Goal: Task Accomplishment & Management: Use online tool/utility

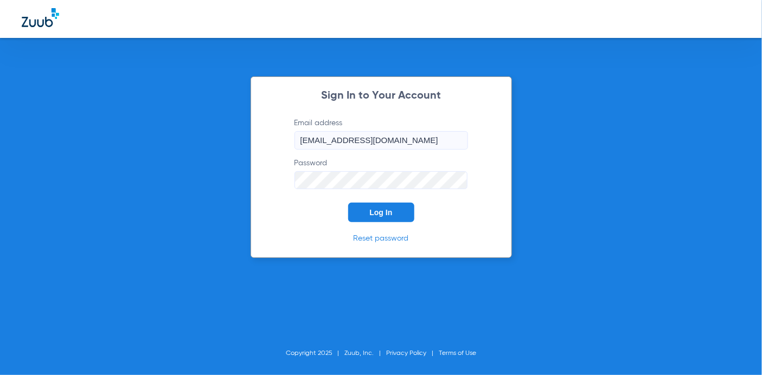
click at [397, 219] on button "Log In" at bounding box center [381, 213] width 66 height 20
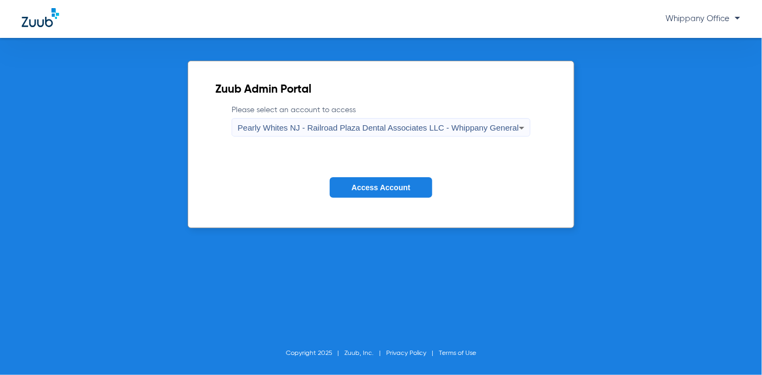
click at [453, 127] on span "Pearly Whites NJ - Railroad Plaza Dental Associates LLC - Whippany General" at bounding box center [378, 127] width 281 height 9
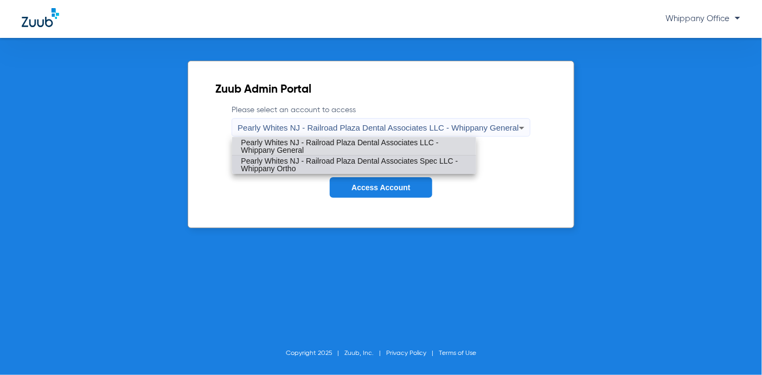
click at [443, 156] on mat-option "Pearly Whites NJ - Railroad Plaza Dental Associates Spec LLC - Whippany Ortho" at bounding box center [354, 165] width 244 height 18
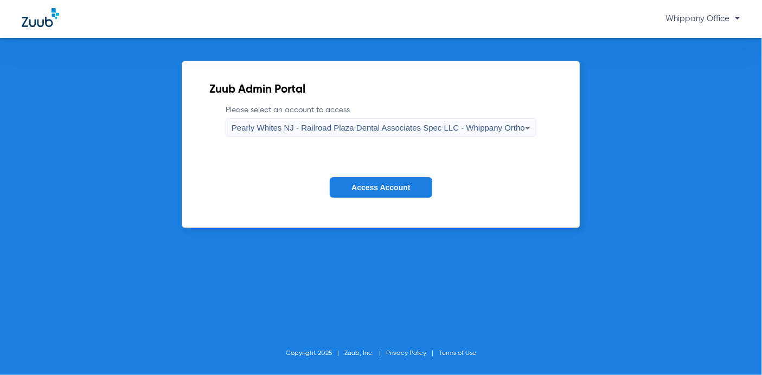
click at [414, 182] on button "Access Account" at bounding box center [381, 187] width 102 height 21
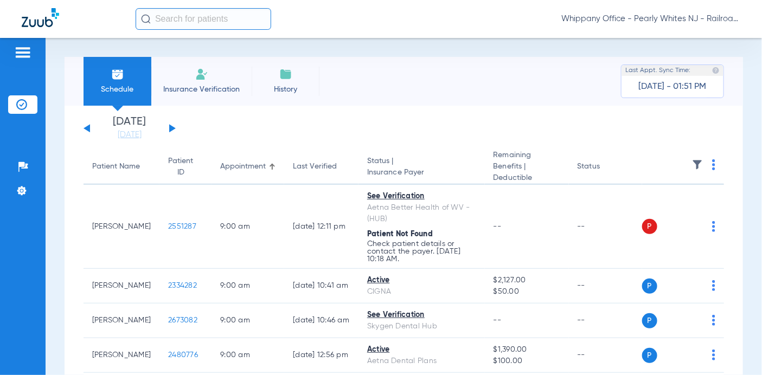
click at [170, 129] on button at bounding box center [172, 128] width 7 height 8
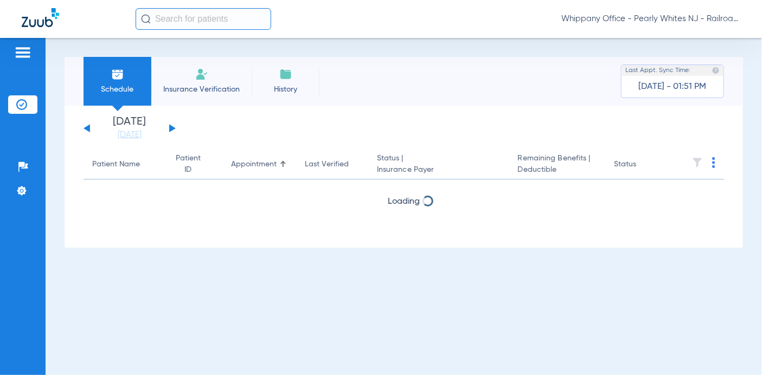
click at [170, 129] on button at bounding box center [172, 128] width 7 height 8
click at [168, 127] on div "[DATE] [DATE] [DATE] [DATE] [DATE] [DATE] [DATE] [DATE] [DATE] [DATE] [DATE] [D…" at bounding box center [130, 129] width 92 height 24
click at [169, 127] on button at bounding box center [172, 128] width 7 height 8
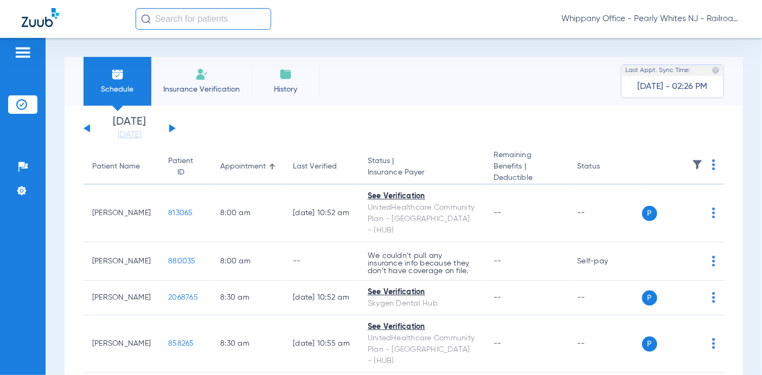
click at [706, 165] on th at bounding box center [683, 167] width 82 height 35
click at [712, 165] on img at bounding box center [713, 164] width 3 height 11
click at [650, 202] on button "Verify All" at bounding box center [662, 208] width 85 height 22
